Goal: Task Accomplishment & Management: Manage account settings

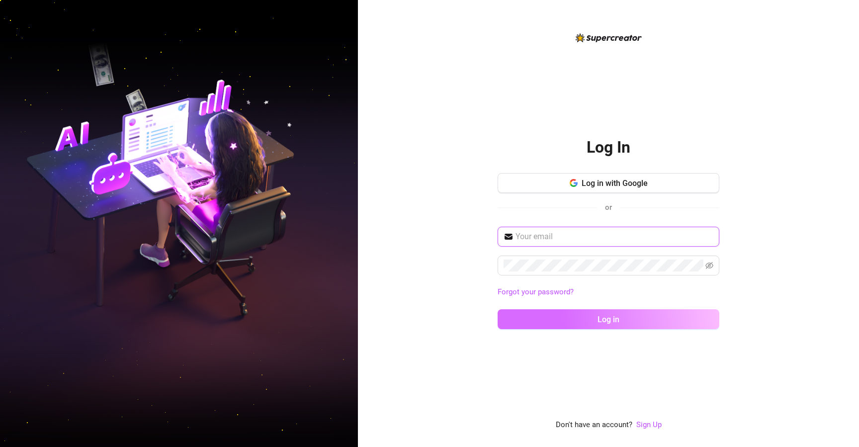
type input "[EMAIL_ADDRESS][DOMAIN_NAME]"
click at [588, 314] on button "Log in" at bounding box center [608, 319] width 222 height 20
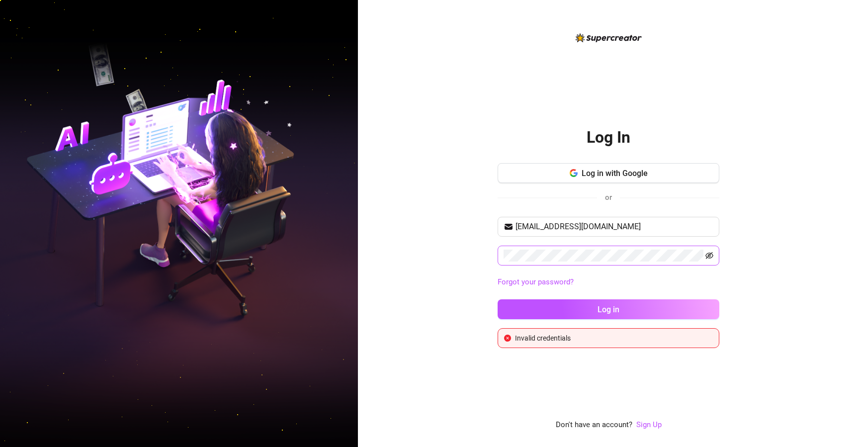
click at [708, 251] on icon "eye-invisible" at bounding box center [709, 255] width 8 height 8
click at [497, 299] on button "Log in" at bounding box center [608, 309] width 222 height 20
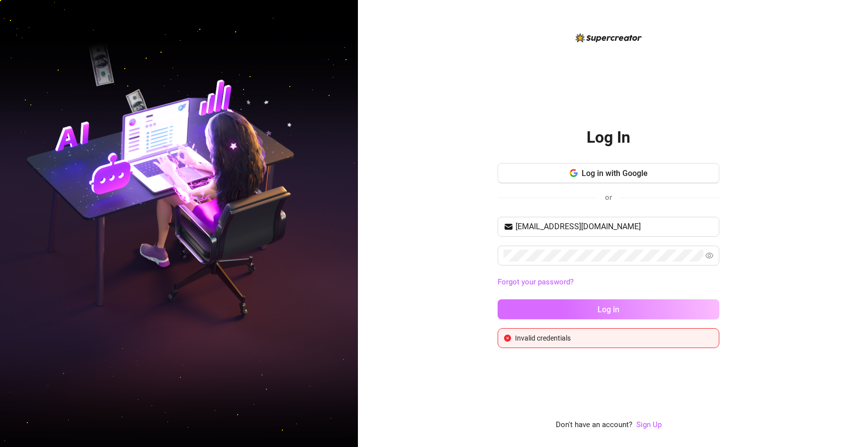
click at [592, 306] on button "Log in" at bounding box center [608, 309] width 222 height 20
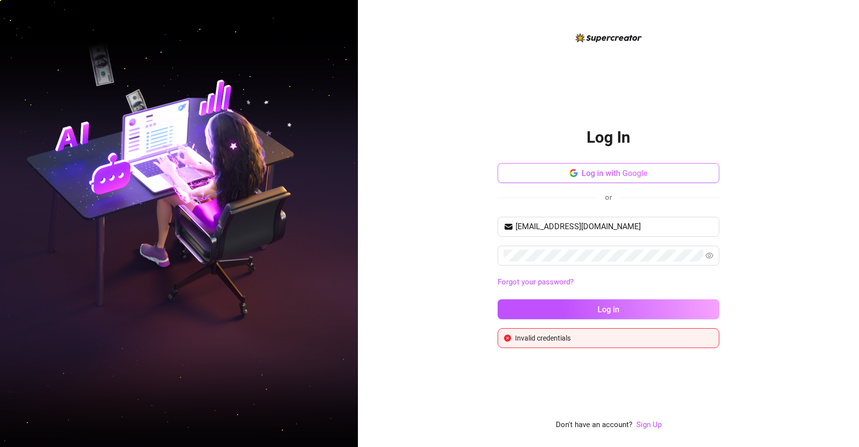
click at [589, 172] on span "Log in with Google" at bounding box center [614, 172] width 66 height 9
